Goal: Task Accomplishment & Management: Manage account settings

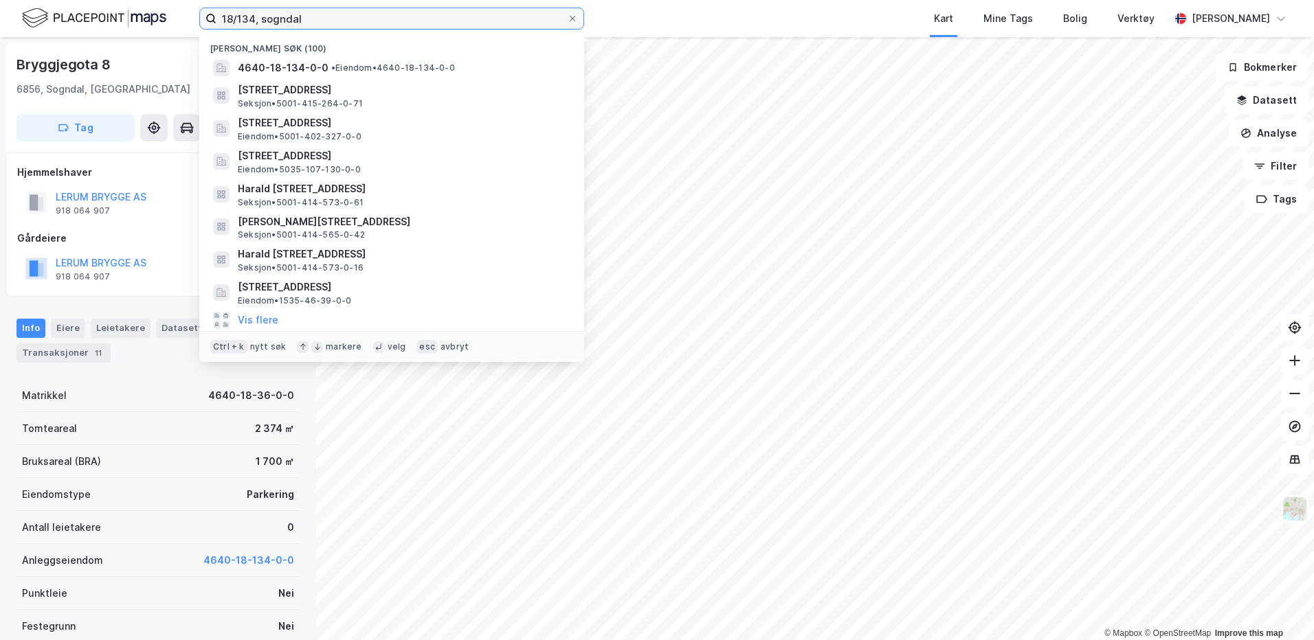
drag, startPoint x: 313, startPoint y: 18, endPoint x: 163, endPoint y: 47, distance: 153.2
click at [163, 47] on div "18/134, sogndal Nylige søk [PHONE_NUMBER] • Eiendom • 4640-18-134-0-0 [STREET_A…" at bounding box center [657, 320] width 1314 height 640
paste input "415/290/10"
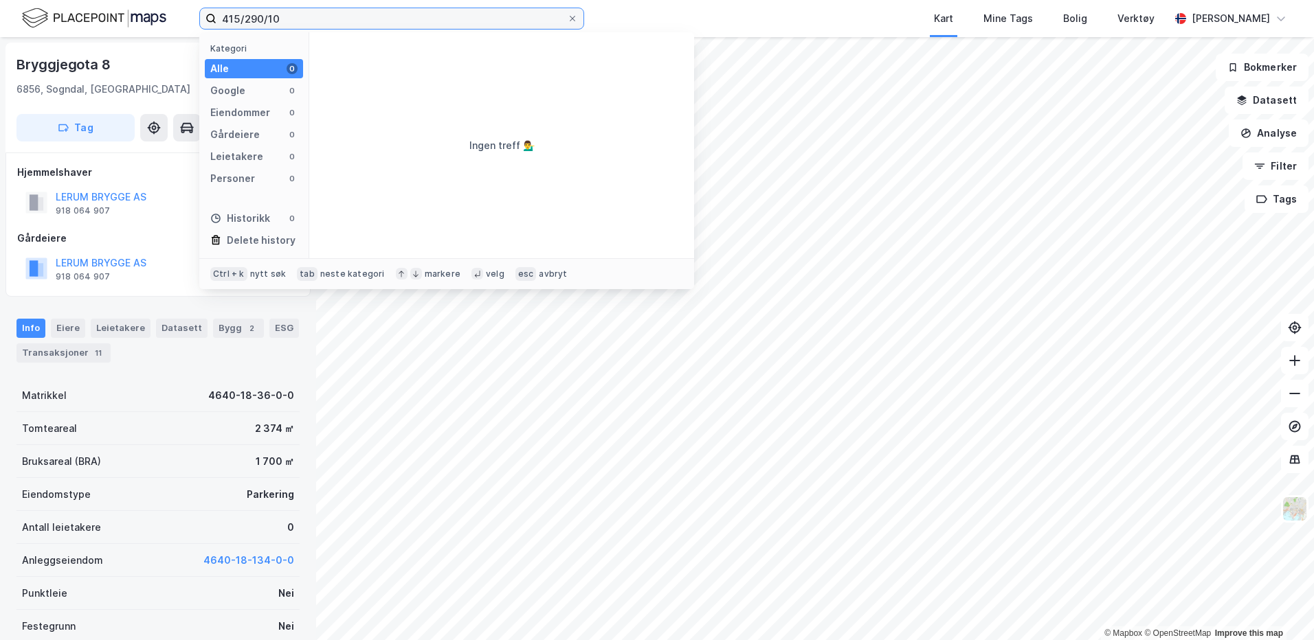
click at [267, 22] on input "415/290/10" at bounding box center [391, 18] width 350 height 21
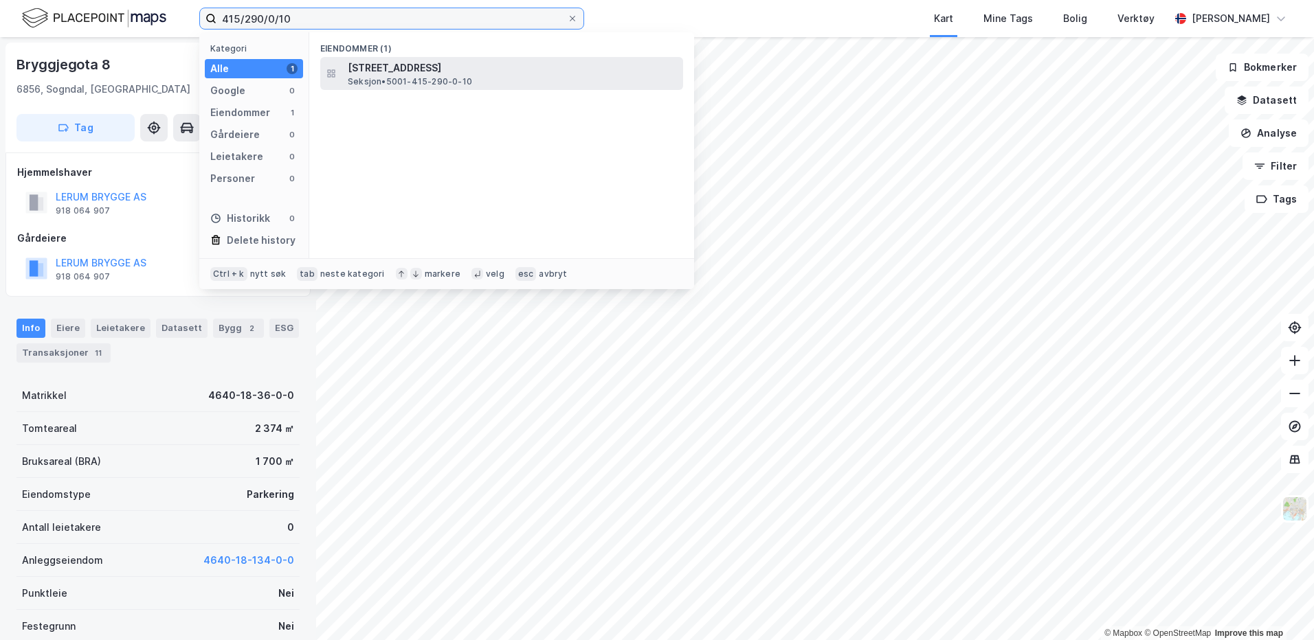
type input "415/290/0/10"
click at [380, 71] on span "[STREET_ADDRESS]" at bounding box center [513, 68] width 330 height 16
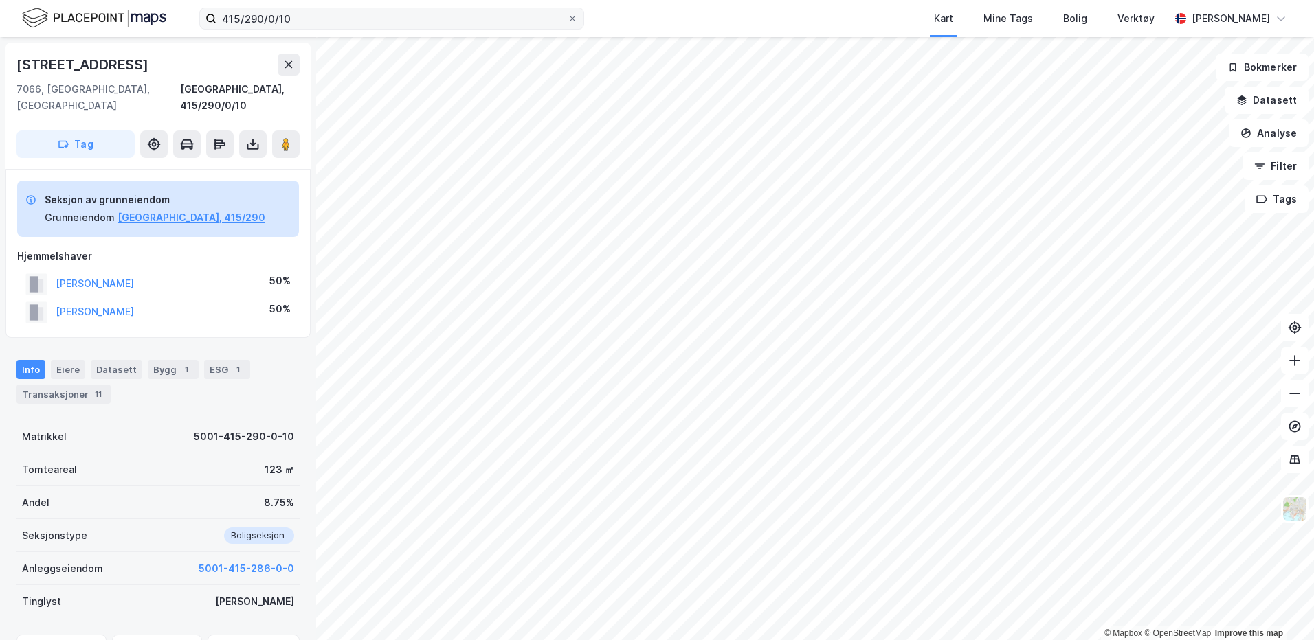
click at [572, 25] on label "415/290/0/10" at bounding box center [391, 19] width 385 height 22
click at [567, 25] on input "415/290/0/10" at bounding box center [391, 18] width 350 height 21
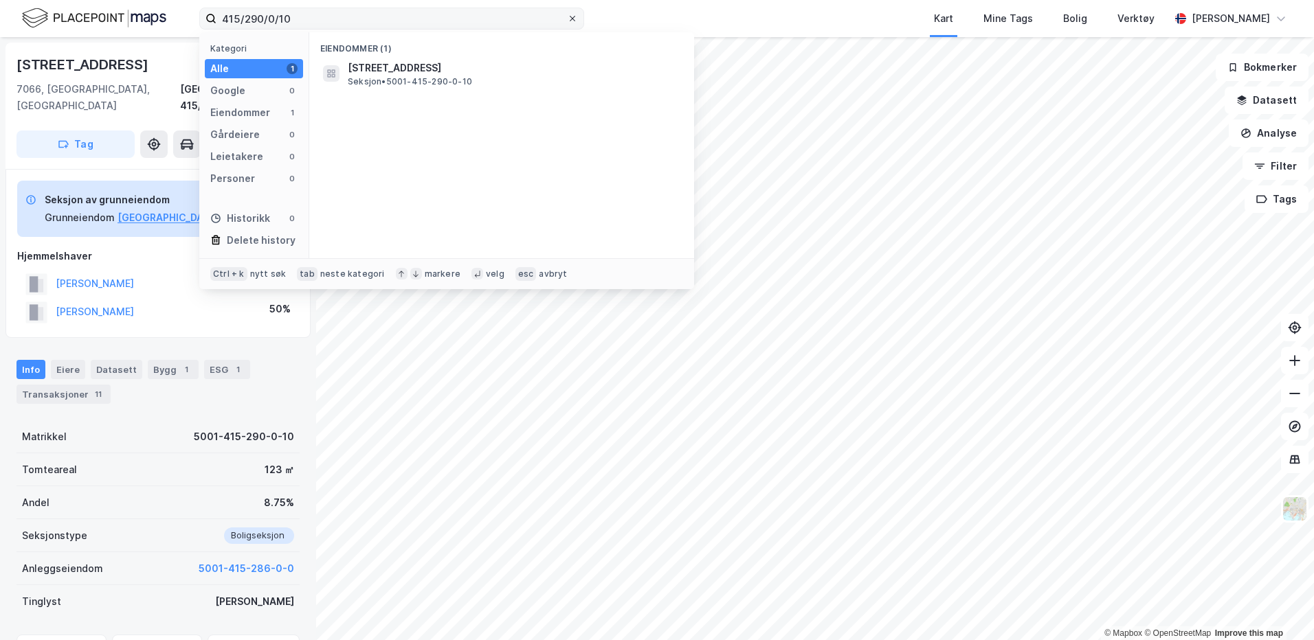
click at [571, 20] on icon at bounding box center [572, 18] width 5 height 5
click at [567, 20] on input "415/290/0/10" at bounding box center [391, 18] width 350 height 21
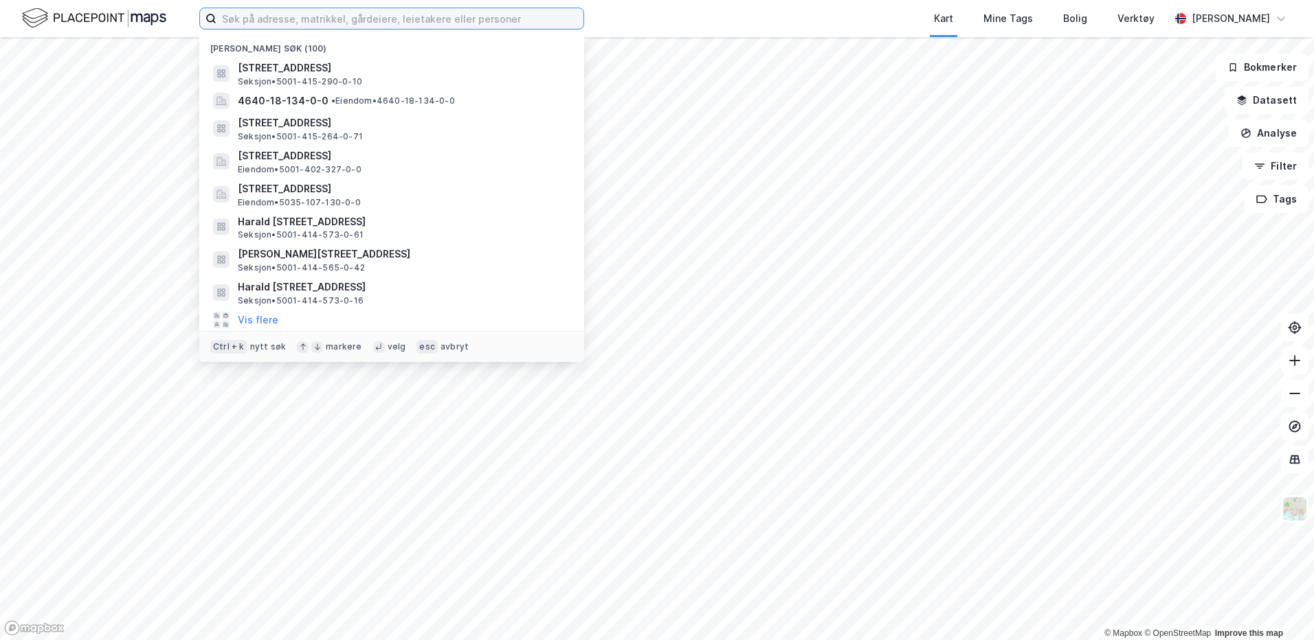
paste input "415/274/14"
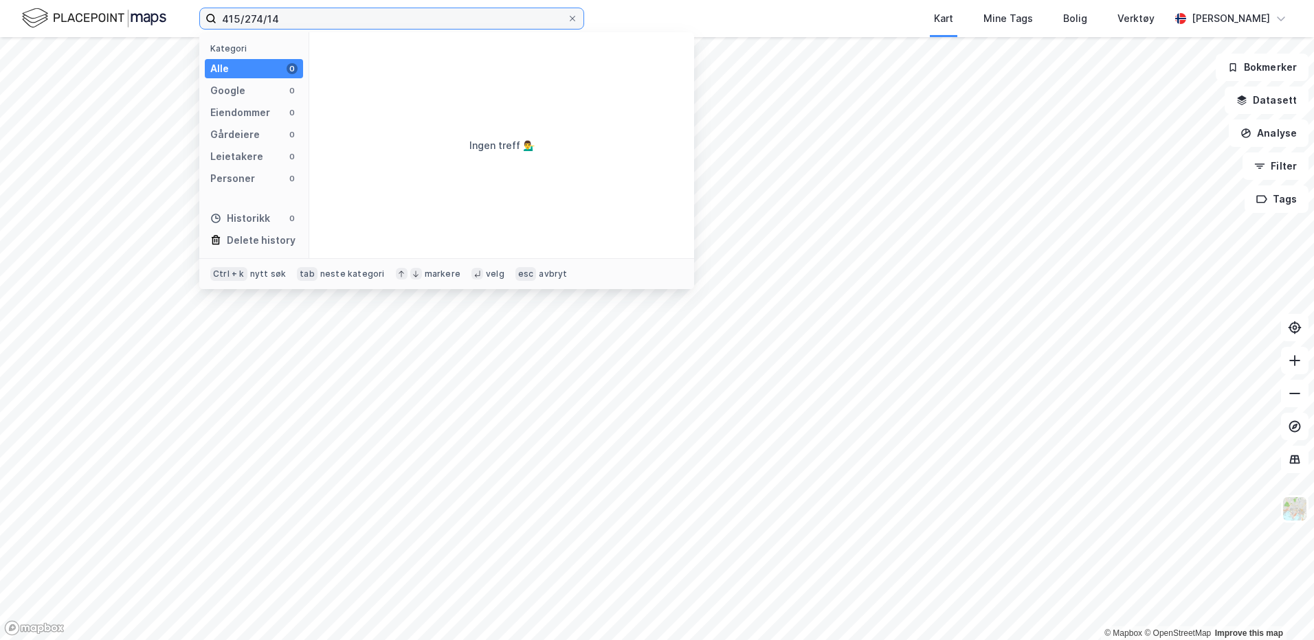
click at [267, 20] on input "415/274/14" at bounding box center [391, 18] width 350 height 21
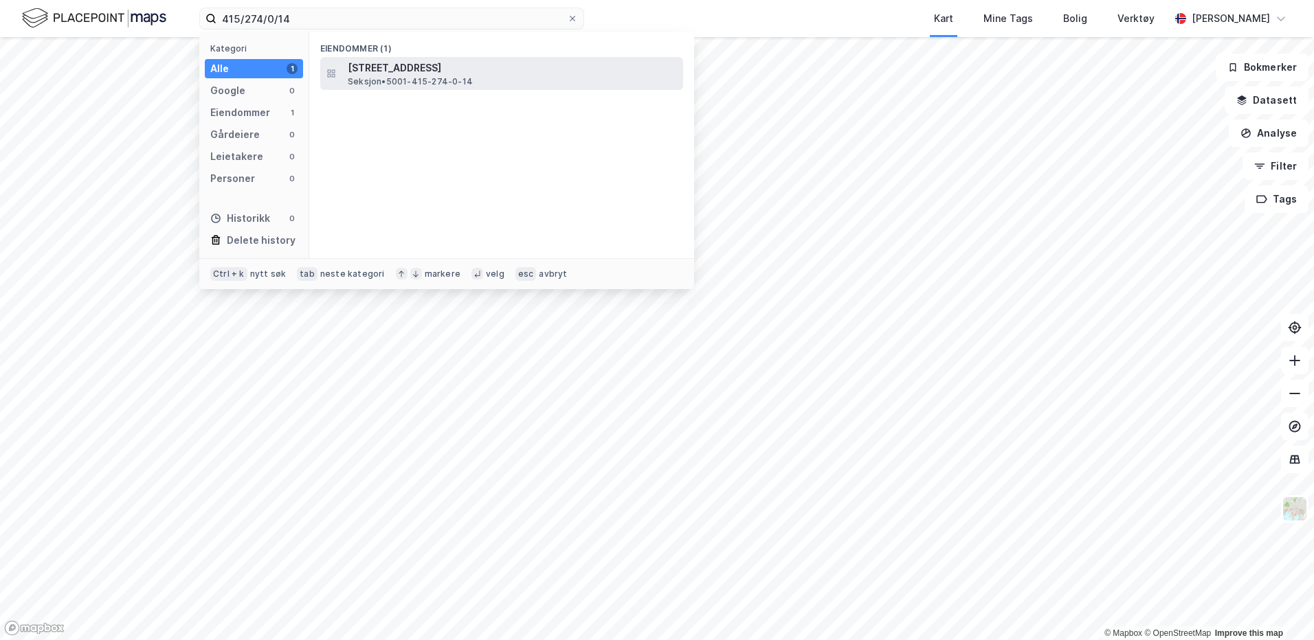
click at [369, 65] on span "[STREET_ADDRESS]" at bounding box center [513, 68] width 330 height 16
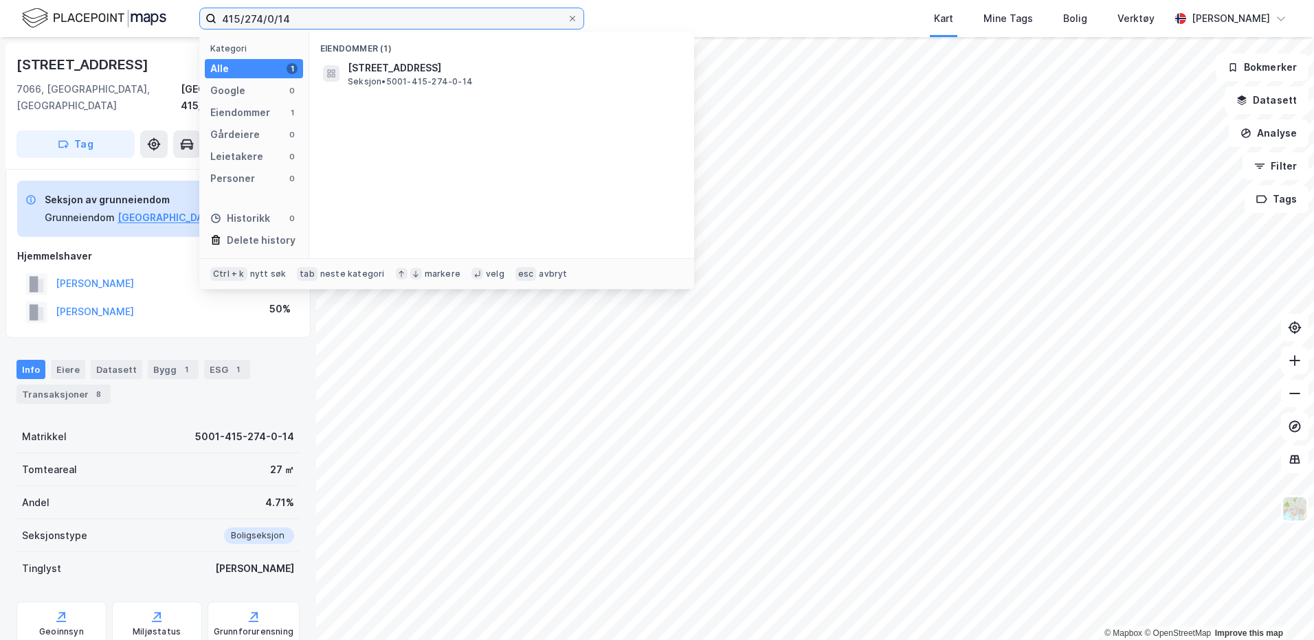
drag, startPoint x: 287, startPoint y: 23, endPoint x: 153, endPoint y: 34, distance: 135.1
click at [153, 34] on div "415/274/0/14 Kategori Alle 1 Google 0 Eiendommer 1 Gårdeiere 0 Leietakere 0 Per…" at bounding box center [657, 18] width 1314 height 37
paste input "1/7"
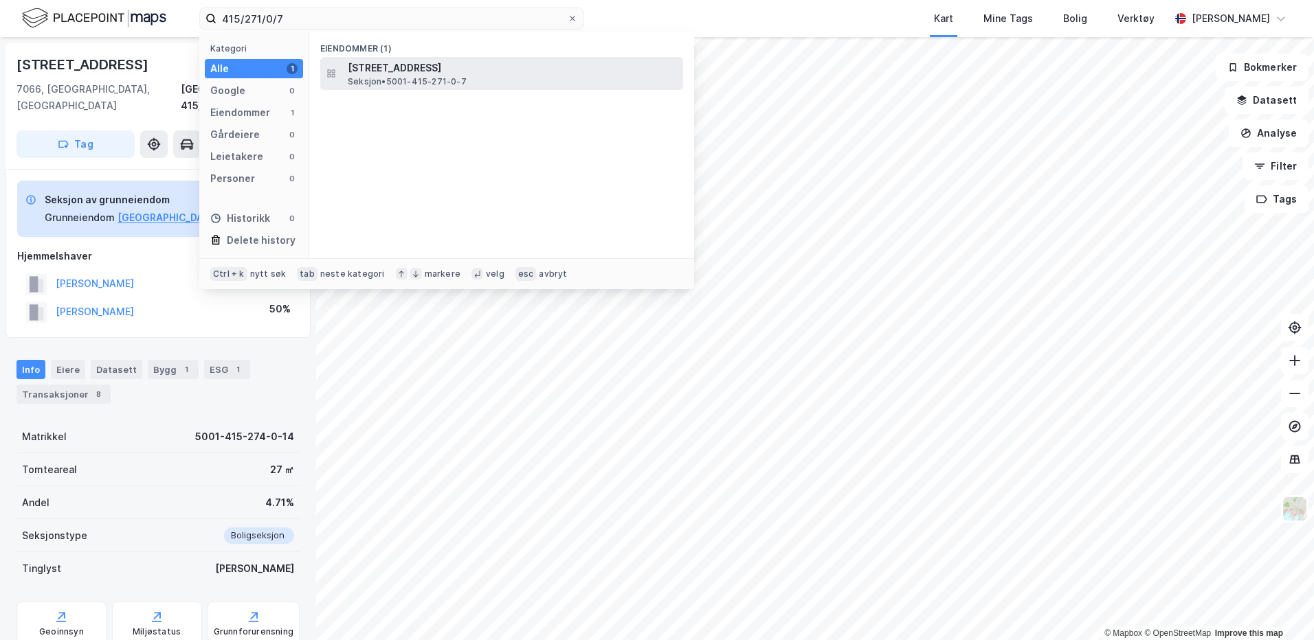
click at [364, 76] on span "Seksjon • 5001-415-271-0-7" at bounding box center [407, 81] width 119 height 11
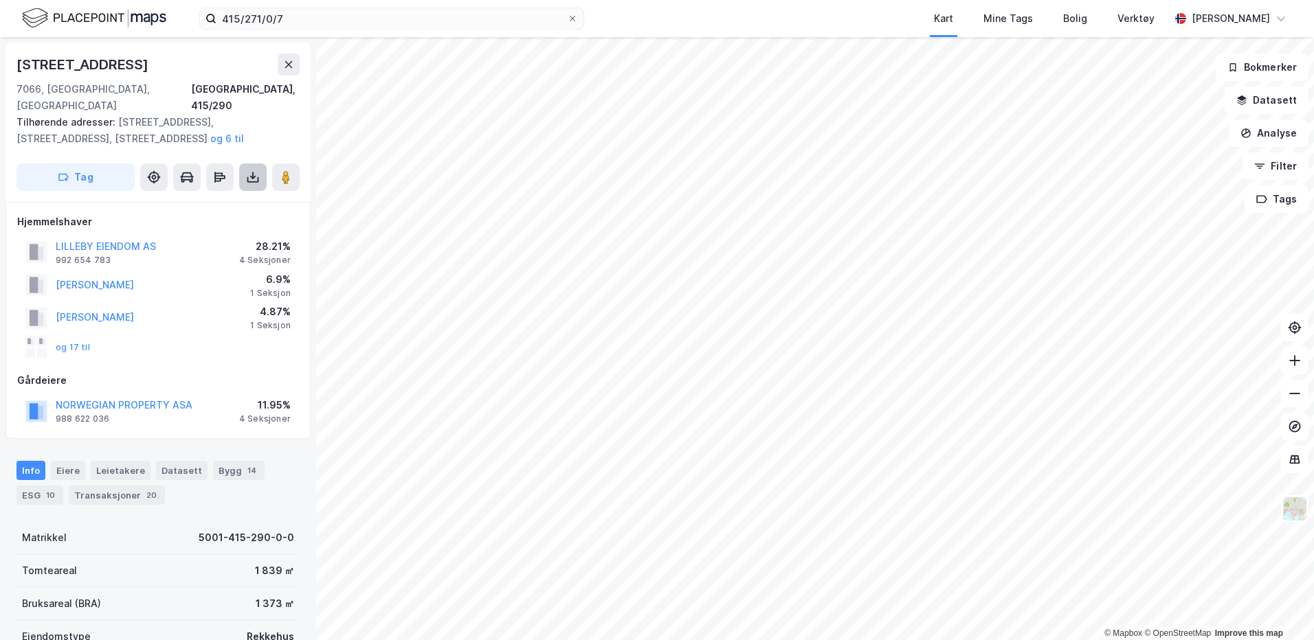
click at [250, 170] on icon at bounding box center [253, 177] width 14 height 14
click at [172, 199] on div "Last ned grunnbok" at bounding box center [185, 204] width 80 height 11
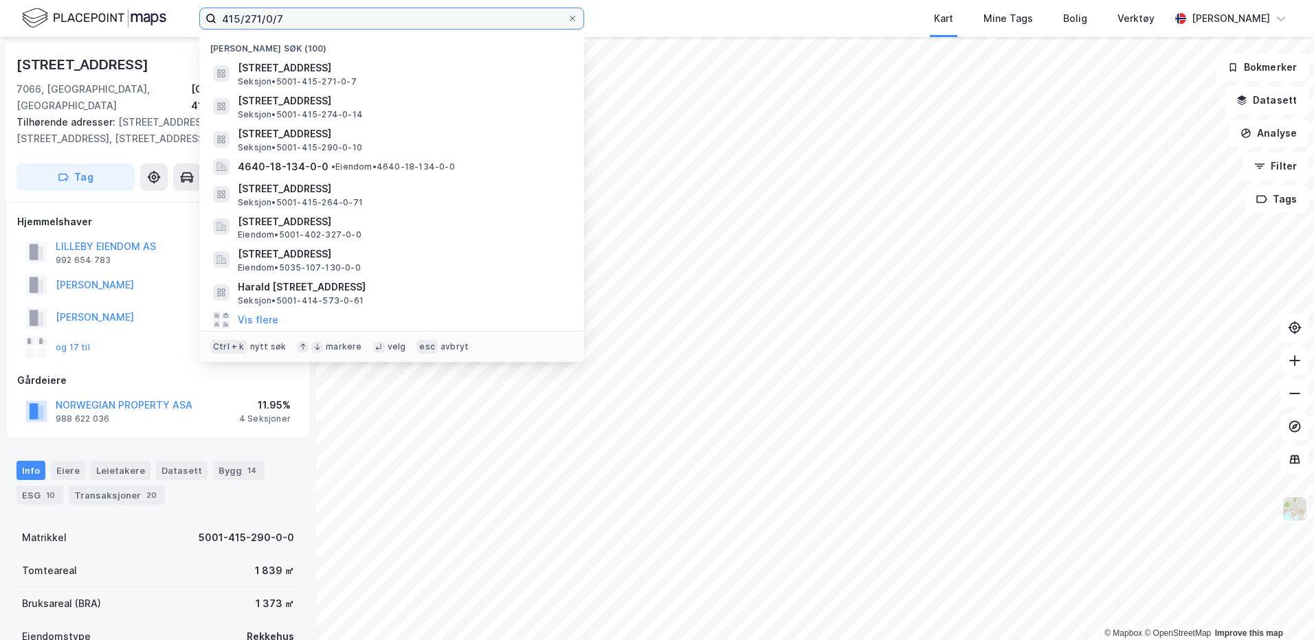
drag, startPoint x: 306, startPoint y: 17, endPoint x: 258, endPoint y: 19, distance: 48.8
click at [258, 19] on input "415/271/0/7" at bounding box center [391, 18] width 350 height 21
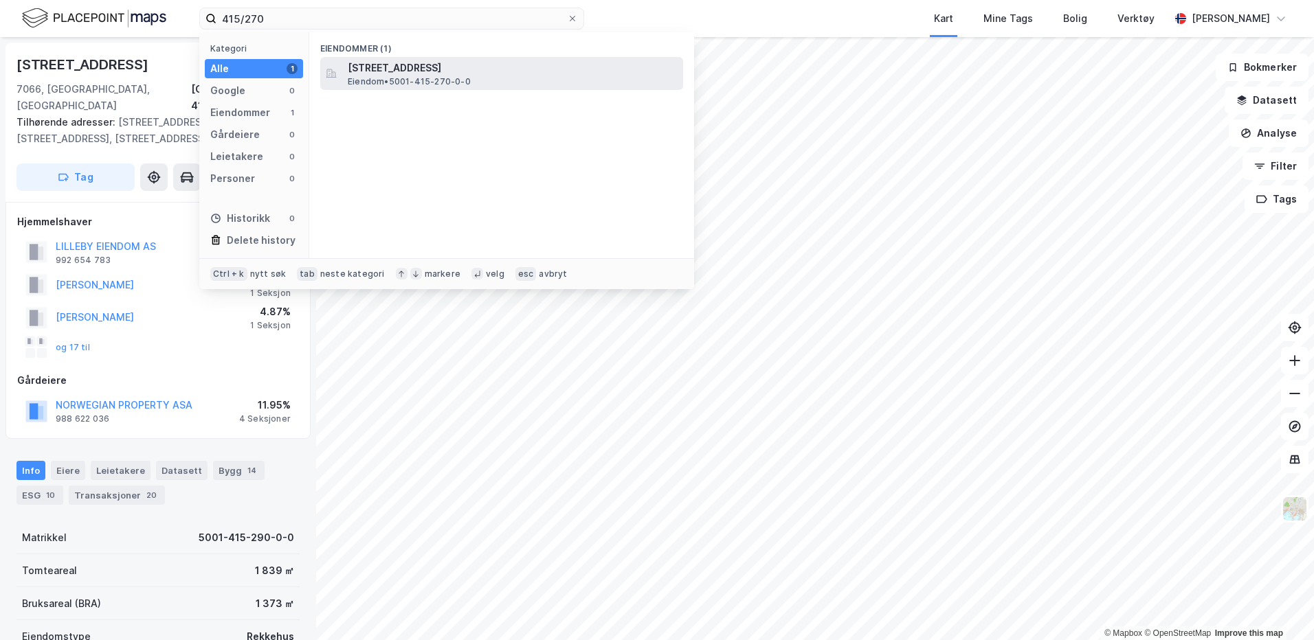
click at [433, 67] on span "[STREET_ADDRESS]" at bounding box center [513, 68] width 330 height 16
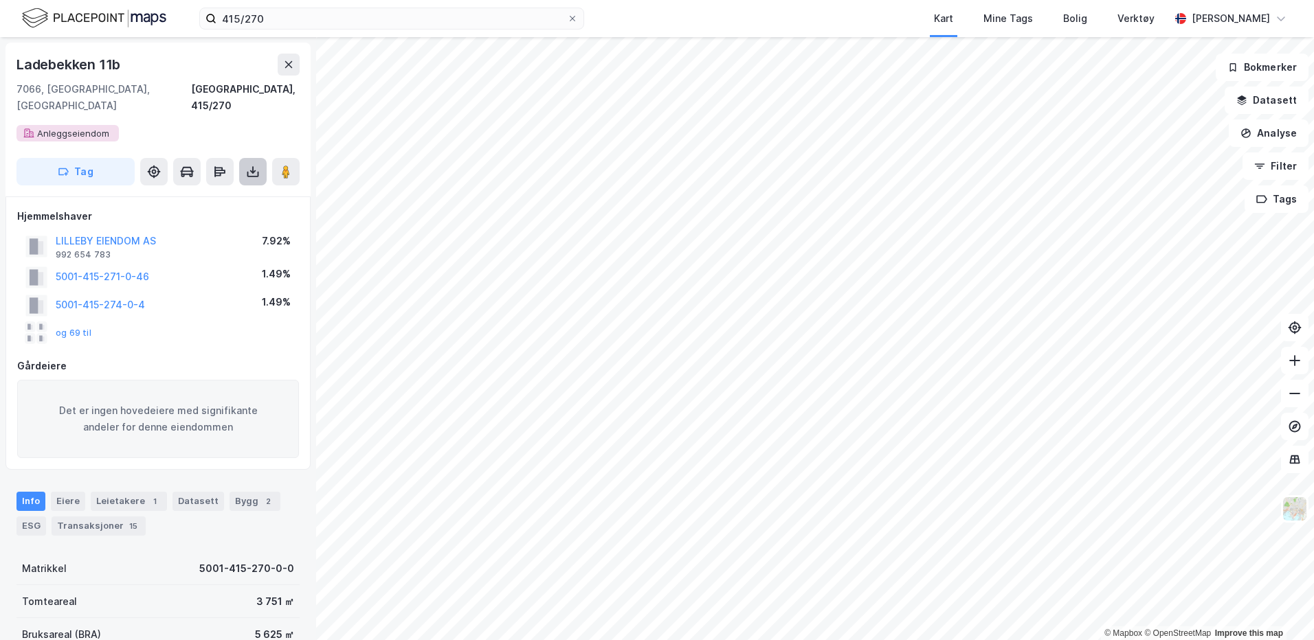
click at [256, 165] on icon at bounding box center [253, 172] width 14 height 14
click at [181, 194] on div "Last ned grunnbok" at bounding box center [185, 199] width 80 height 11
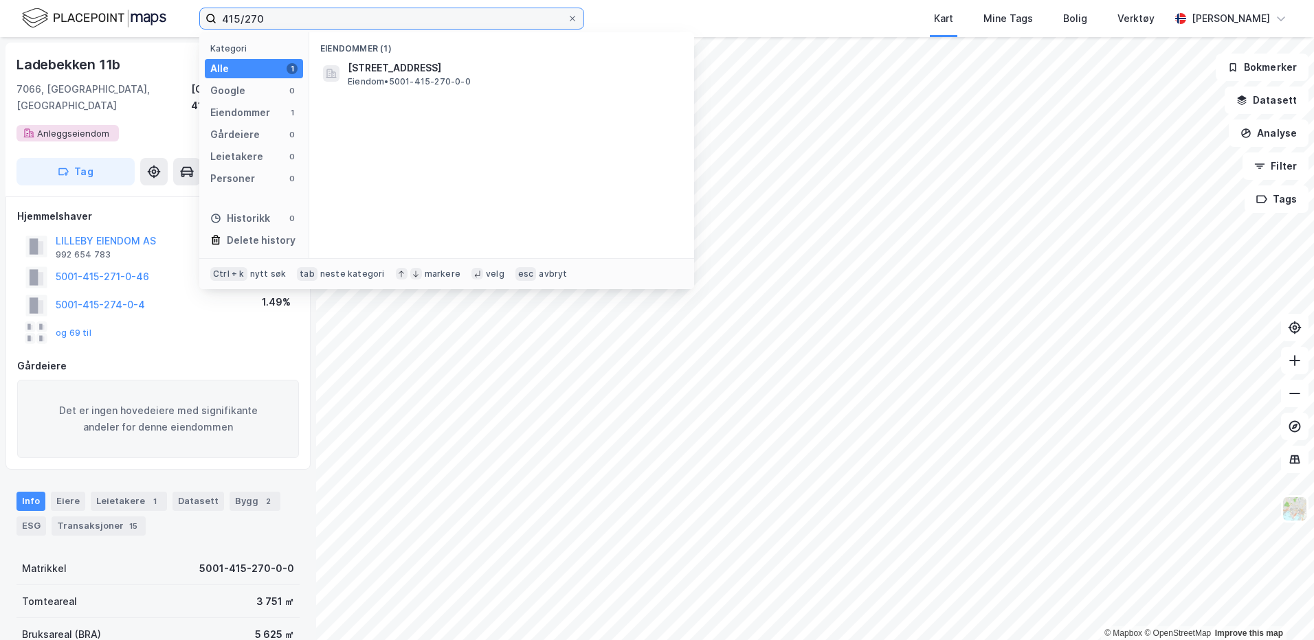
drag, startPoint x: 279, startPoint y: 21, endPoint x: 166, endPoint y: 19, distance: 113.4
click at [166, 19] on div "415/270 Kategori Alle 1 Google 0 Eiendommer 1 Gårdeiere 0 Leietakere 0 Personer…" at bounding box center [657, 18] width 1314 height 37
type input "18/36, sogn"
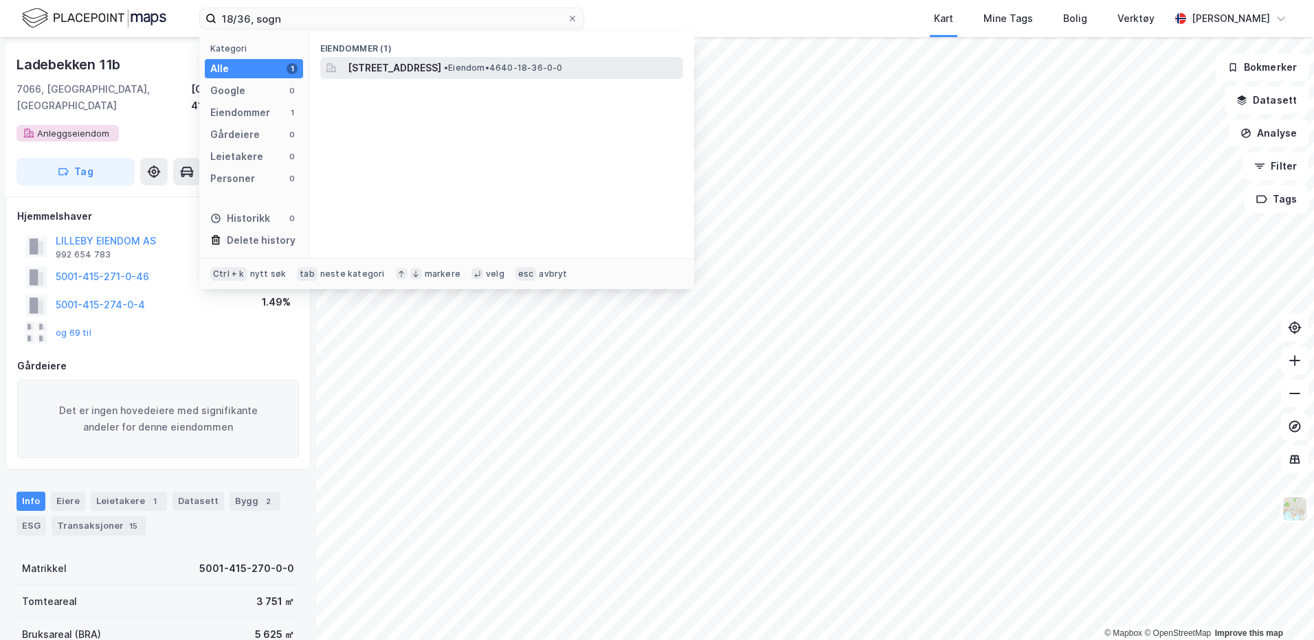
click at [357, 66] on span "[STREET_ADDRESS]" at bounding box center [394, 68] width 93 height 16
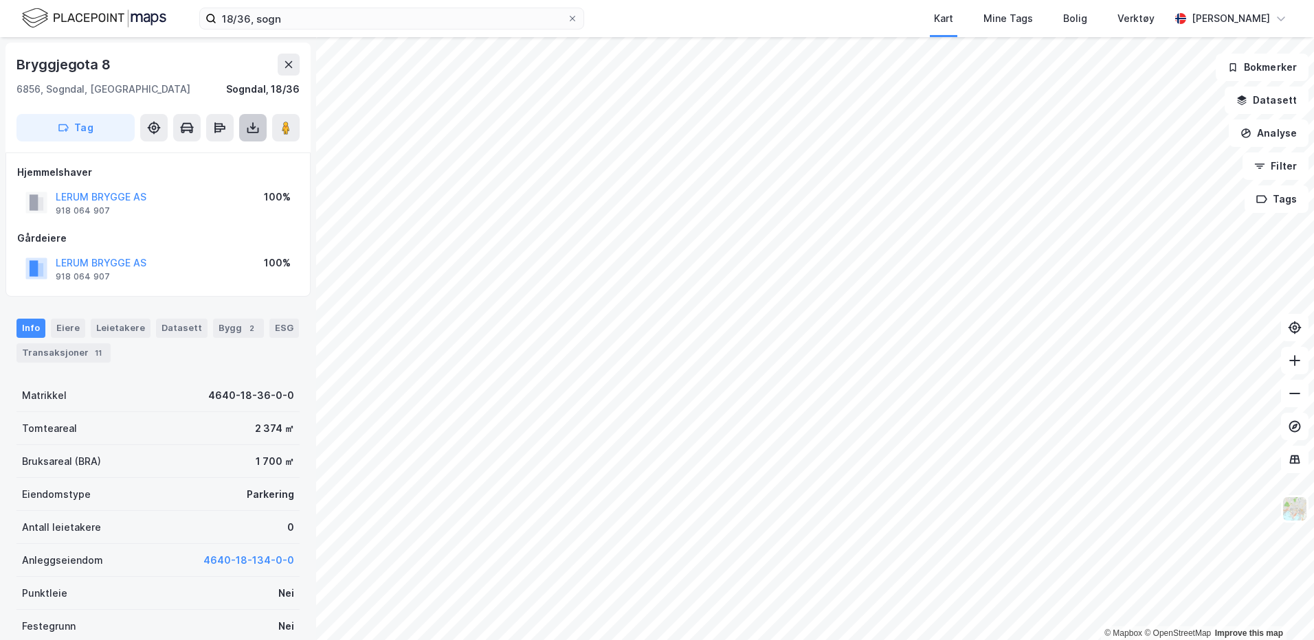
click at [258, 135] on button at bounding box center [252, 127] width 27 height 27
click at [107, 114] on button "Tag" at bounding box center [75, 127] width 118 height 27
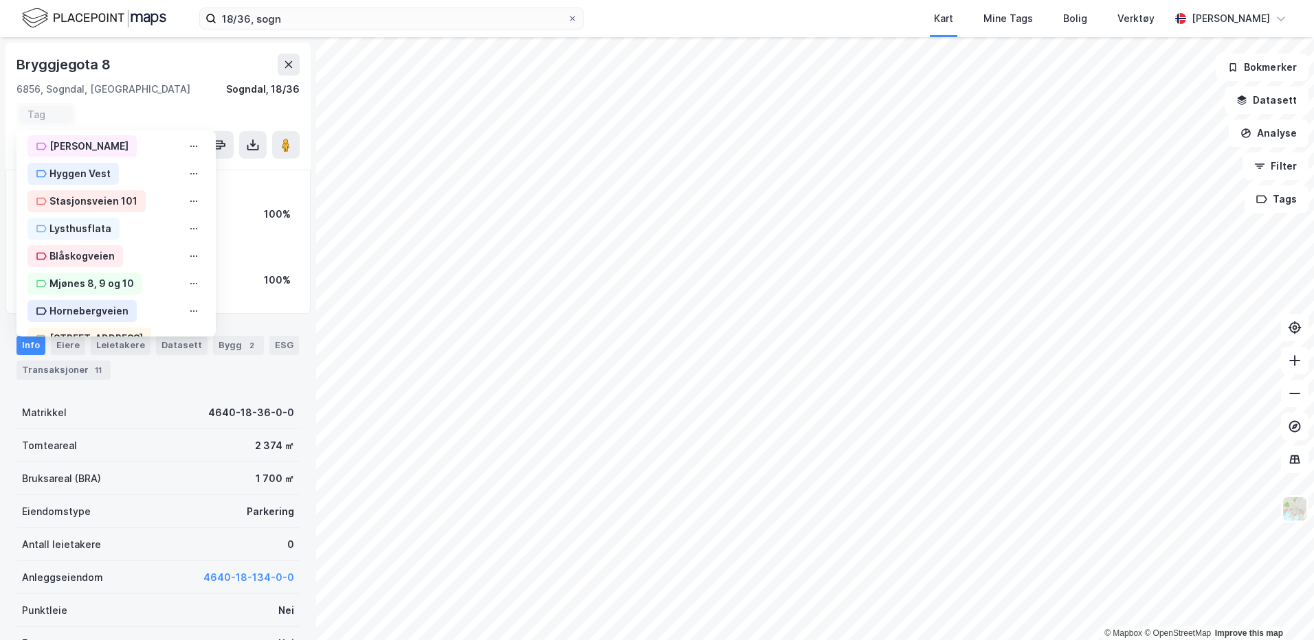
scroll to position [170, 0]
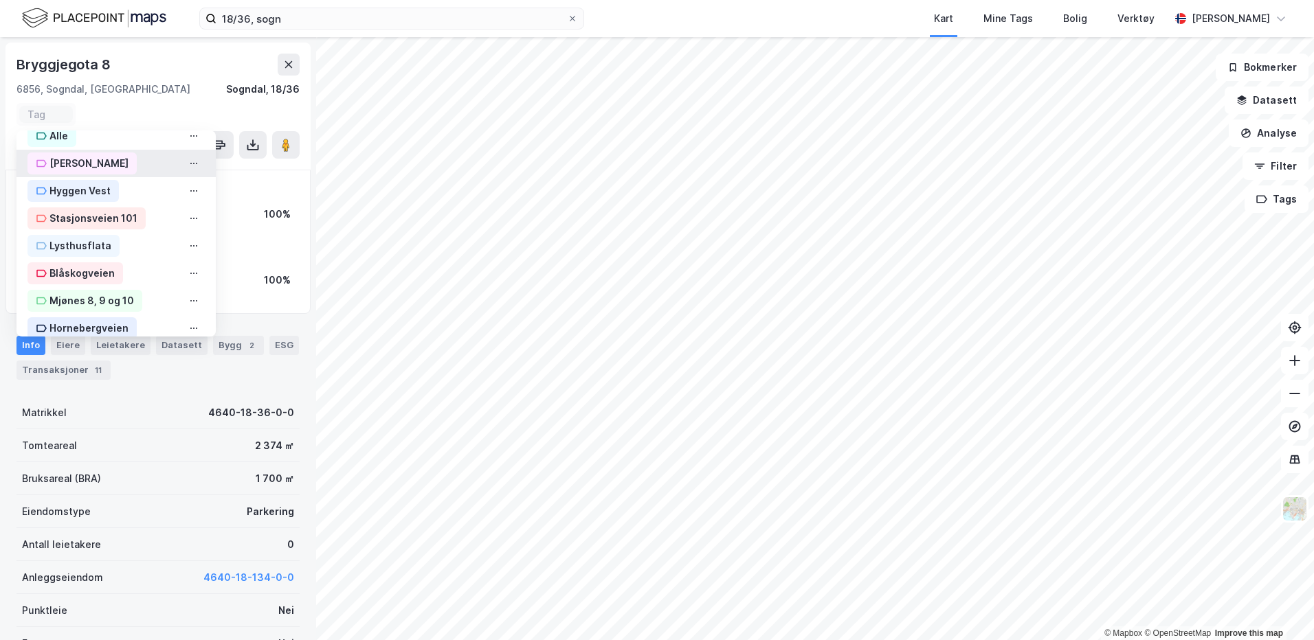
click at [97, 164] on div "[PERSON_NAME]" at bounding box center [88, 163] width 79 height 16
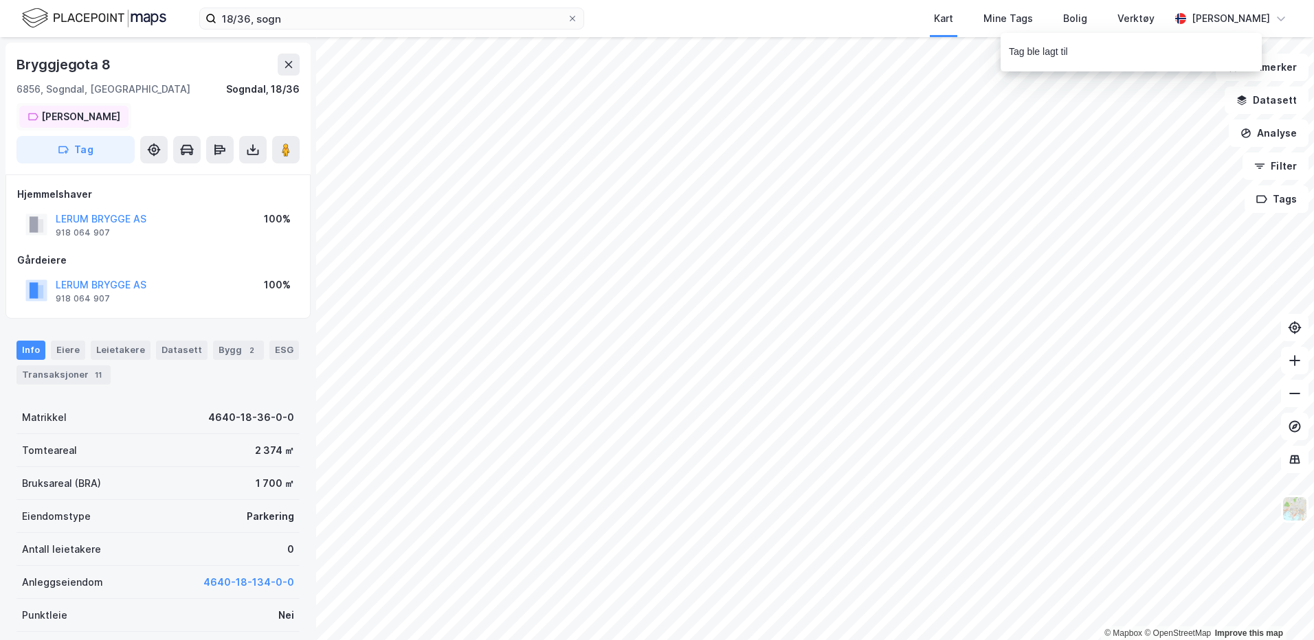
click at [99, 116] on div "[PERSON_NAME]" at bounding box center [80, 117] width 79 height 16
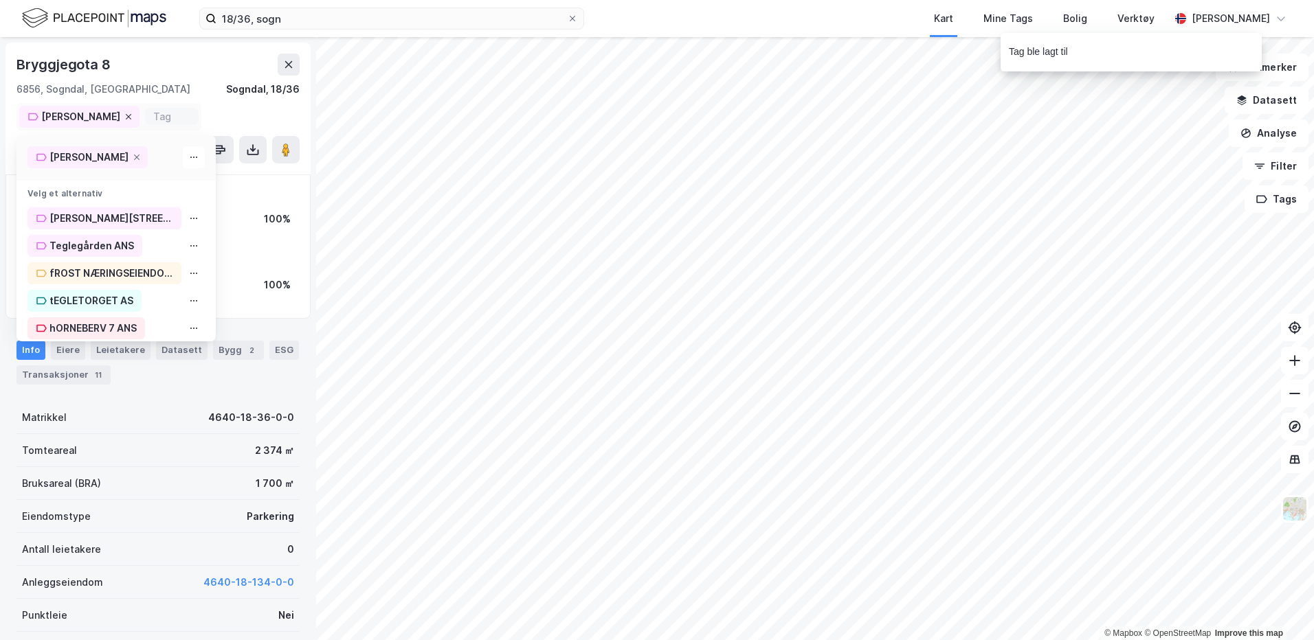
click at [124, 118] on icon at bounding box center [128, 117] width 8 height 8
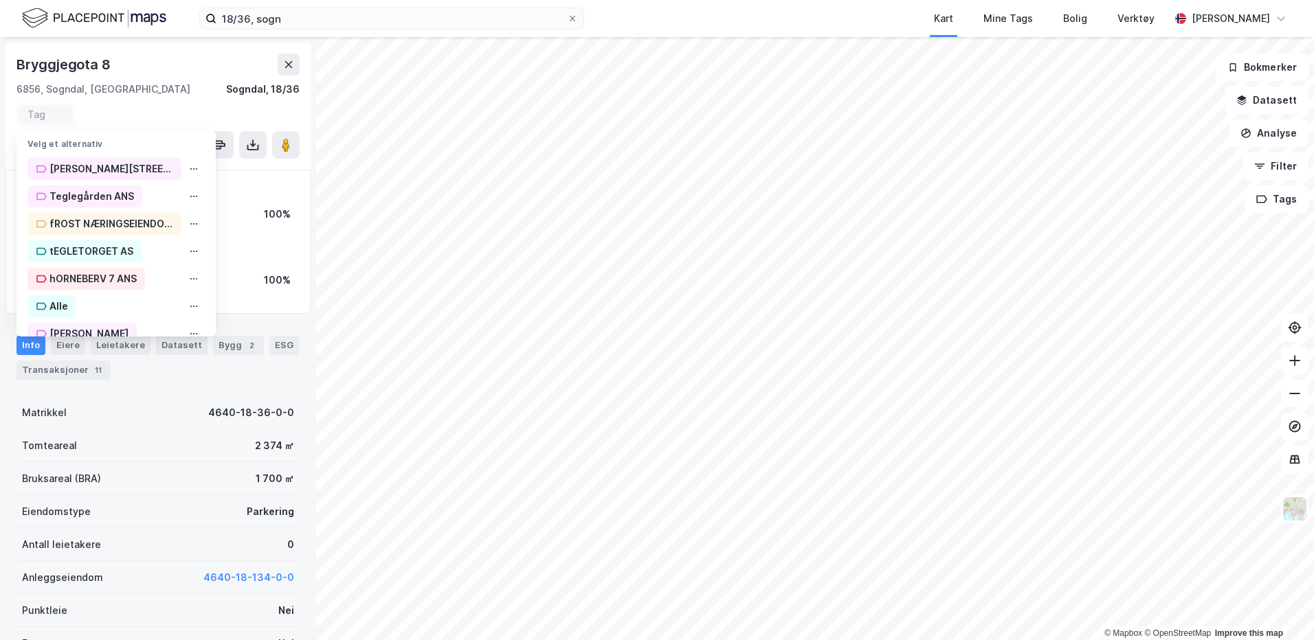
click at [245, 179] on div "Hjemmelshaver LERUM BRYGGE AS 918 064 907 100% Gårdeiere LERUM BRYGGE AS 918 06…" at bounding box center [157, 242] width 305 height 144
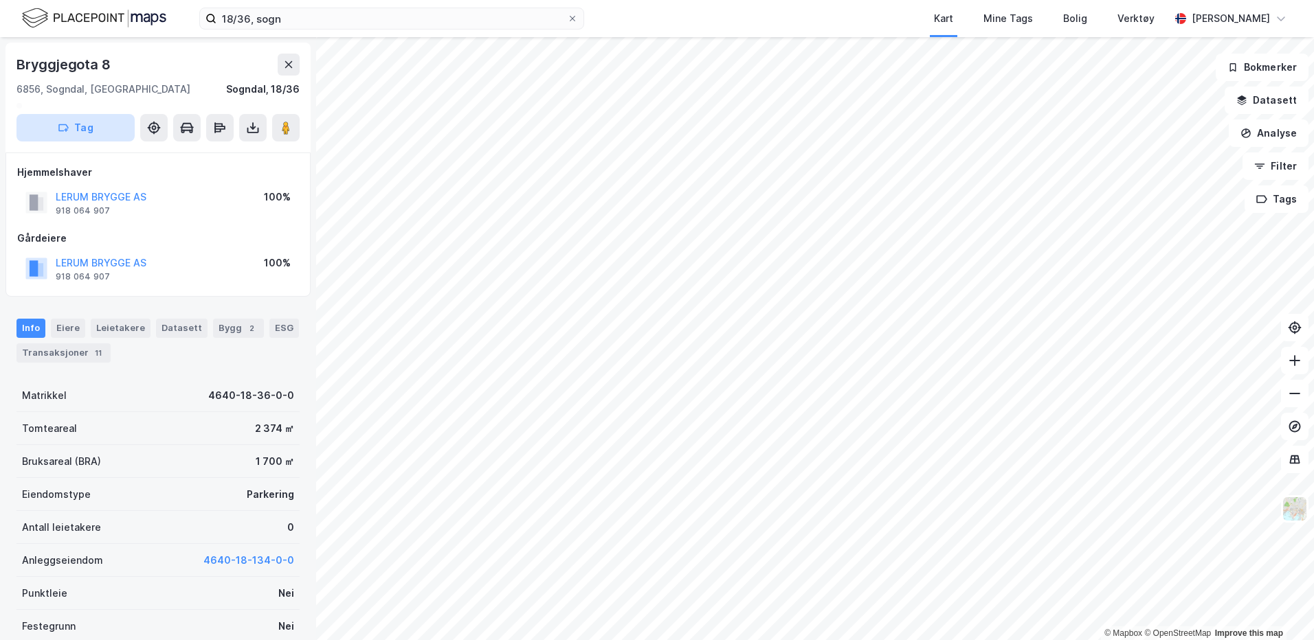
click at [82, 131] on button "Tag" at bounding box center [75, 127] width 118 height 27
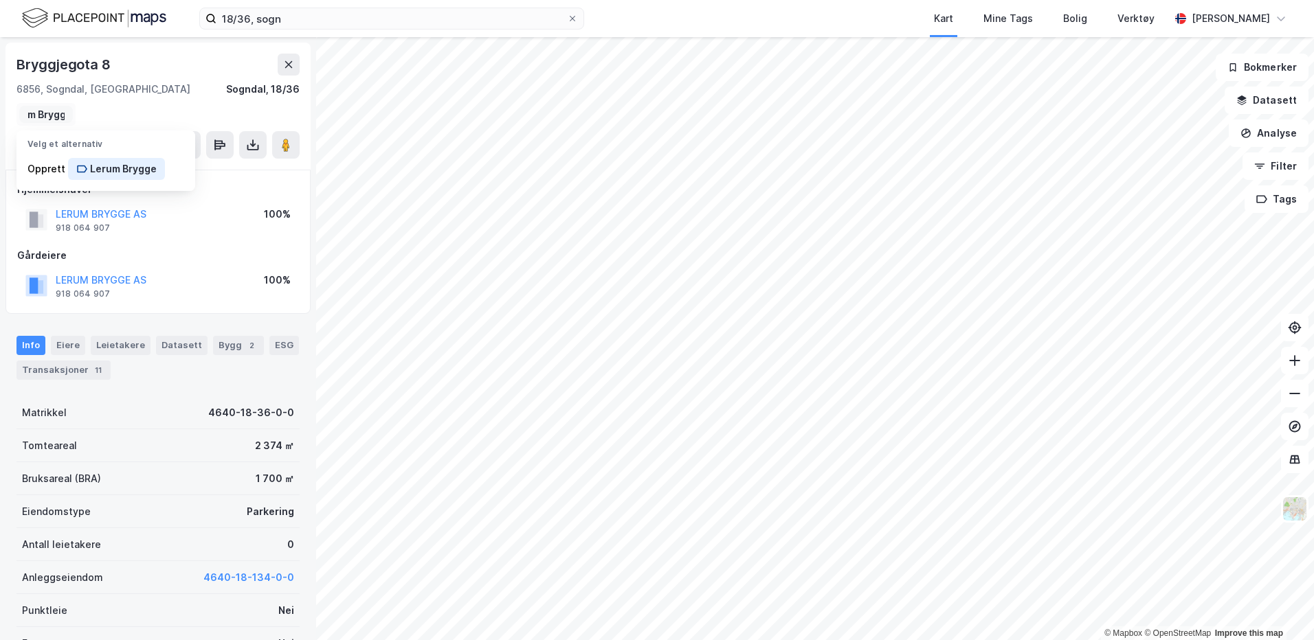
scroll to position [0, 27]
type input "Lerum Brygge"
click at [90, 166] on div "Lerum Brygge" at bounding box center [123, 169] width 67 height 16
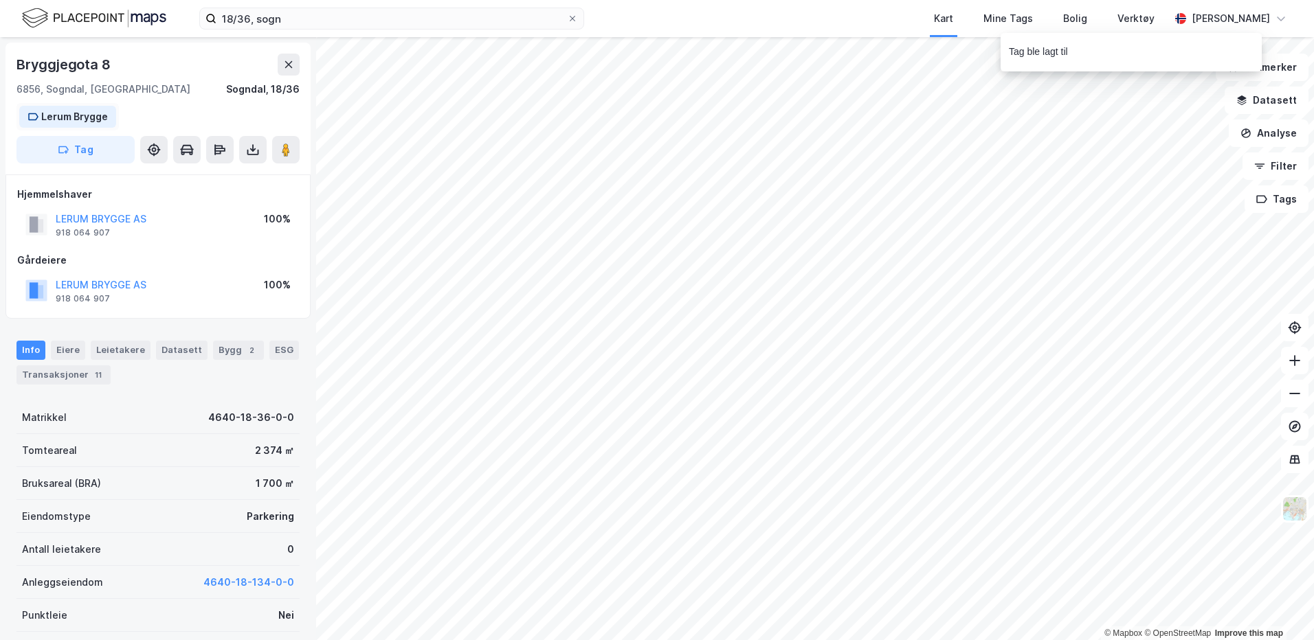
click at [86, 122] on div "Lerum Brygge" at bounding box center [74, 117] width 67 height 16
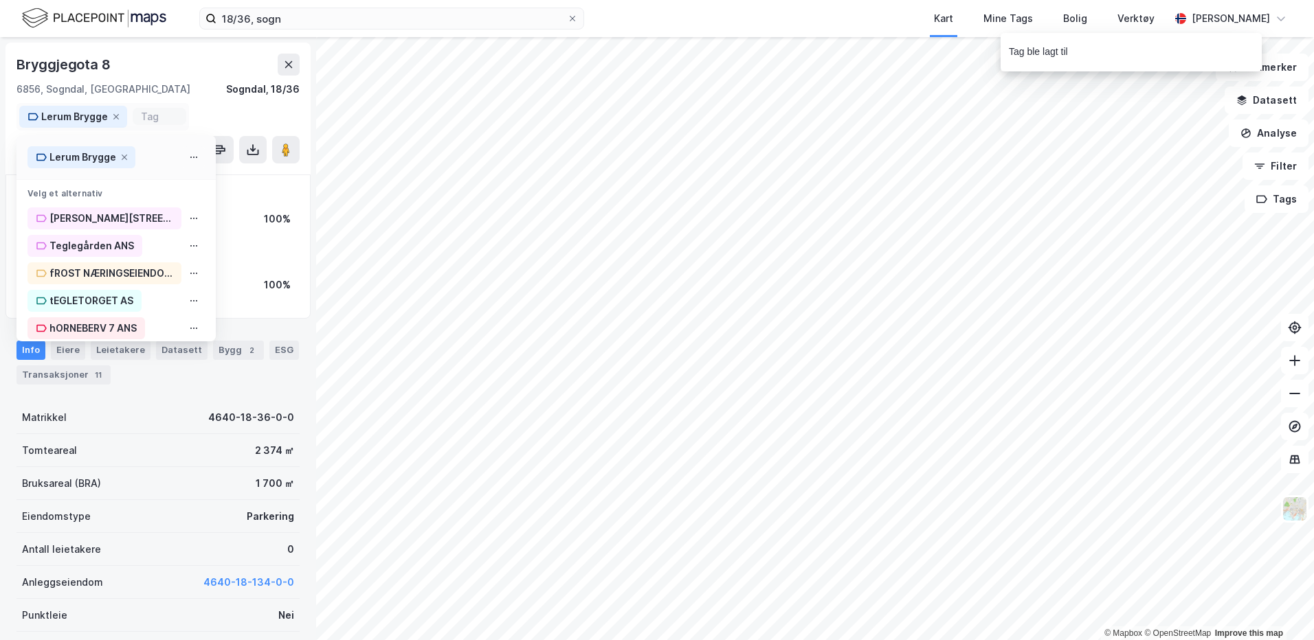
click at [186, 153] on button at bounding box center [194, 157] width 22 height 22
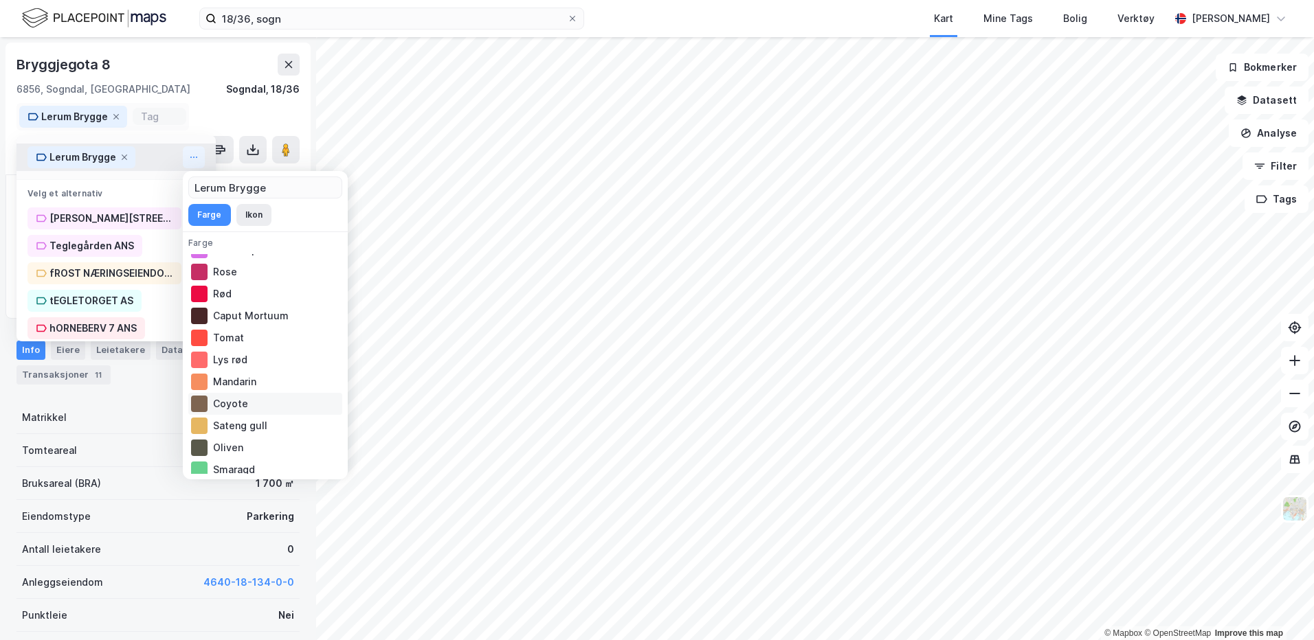
scroll to position [173, 0]
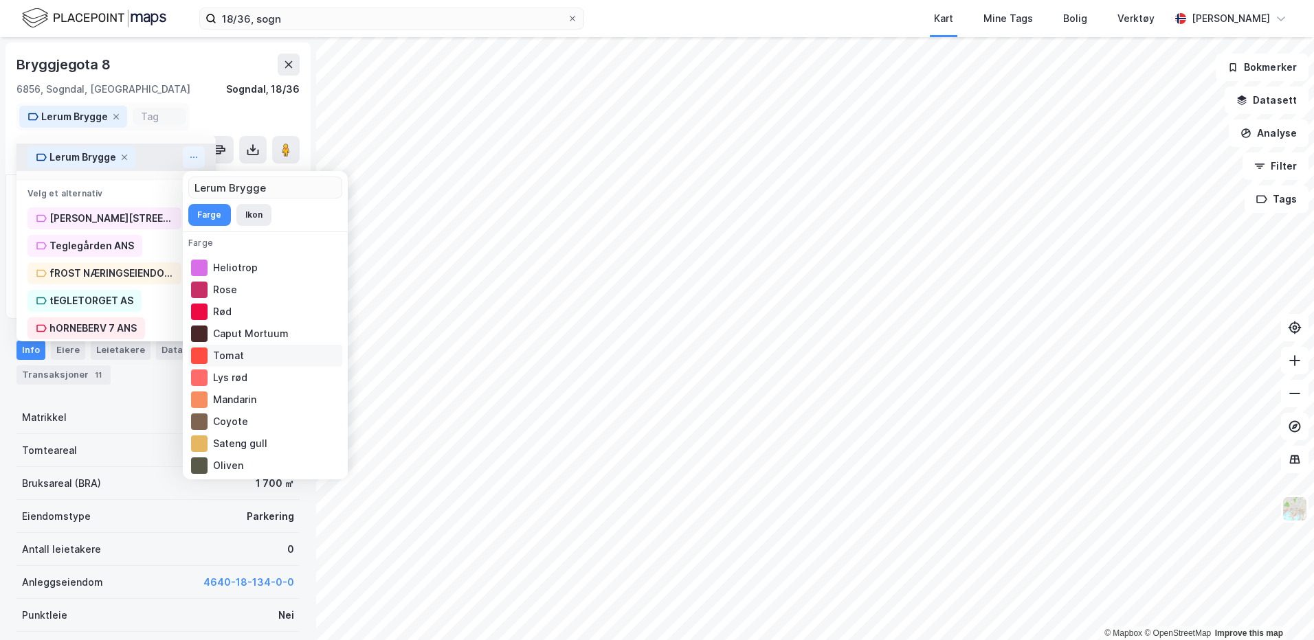
click at [259, 351] on div "Tomat" at bounding box center [265, 356] width 154 height 22
click at [243, 312] on div "Rød" at bounding box center [265, 312] width 154 height 22
click at [229, 283] on div "Rose" at bounding box center [265, 290] width 154 height 22
click at [197, 117] on div "Bryggjegota 8 6856, [GEOGRAPHIC_DATA], [GEOGRAPHIC_DATA], 18/36 [GEOGRAPHIC_DAT…" at bounding box center [157, 109] width 305 height 132
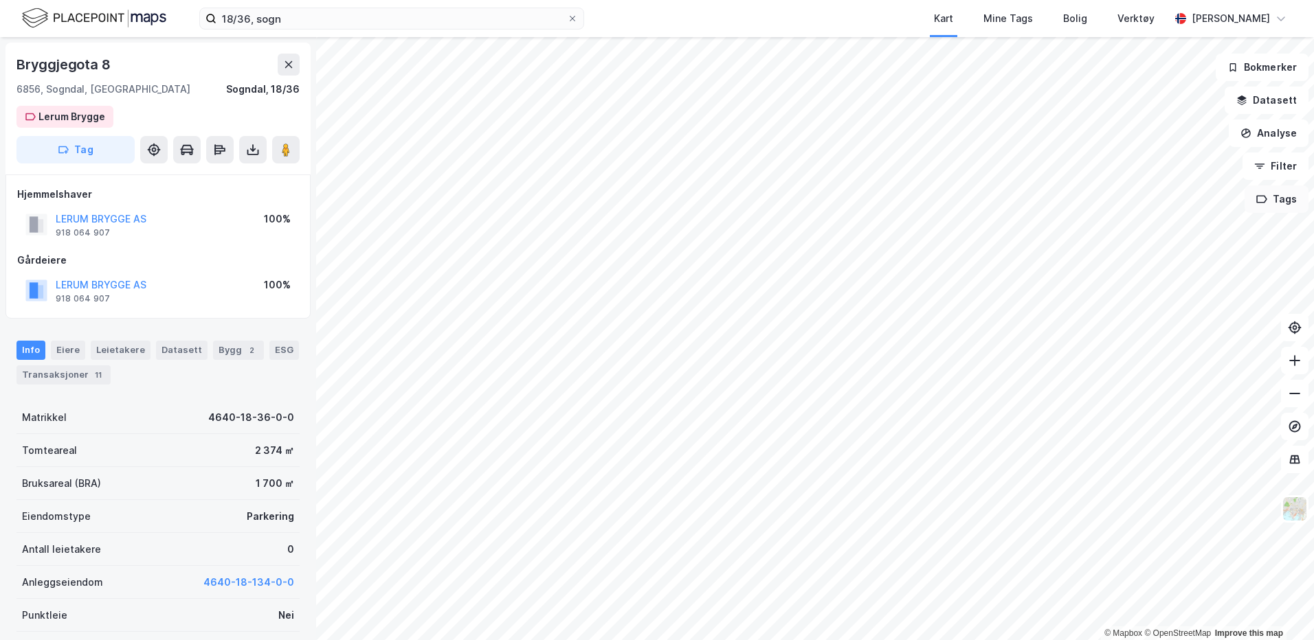
click at [1288, 199] on button "Tags" at bounding box center [1276, 198] width 64 height 27
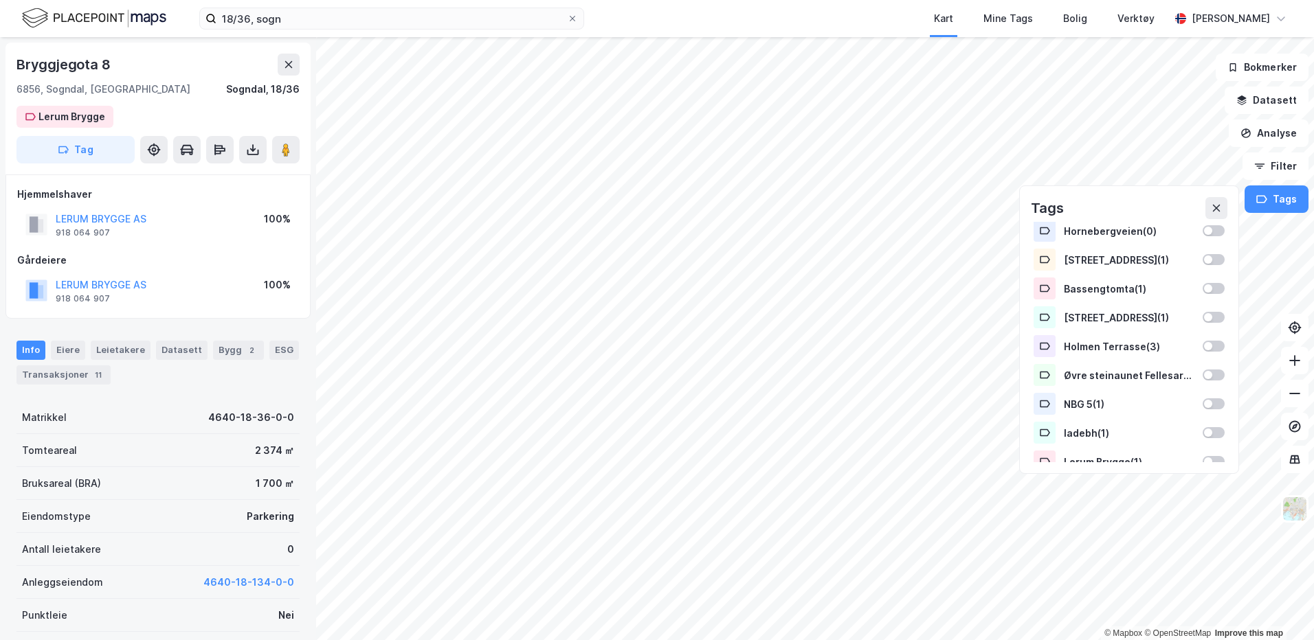
scroll to position [205, 0]
click at [1105, 455] on div "Lerum Brygge ( 1 )" at bounding box center [1128, 461] width 131 height 12
click at [1217, 212] on icon at bounding box center [1216, 208] width 11 height 11
